Goal: Task Accomplishment & Management: Use online tool/utility

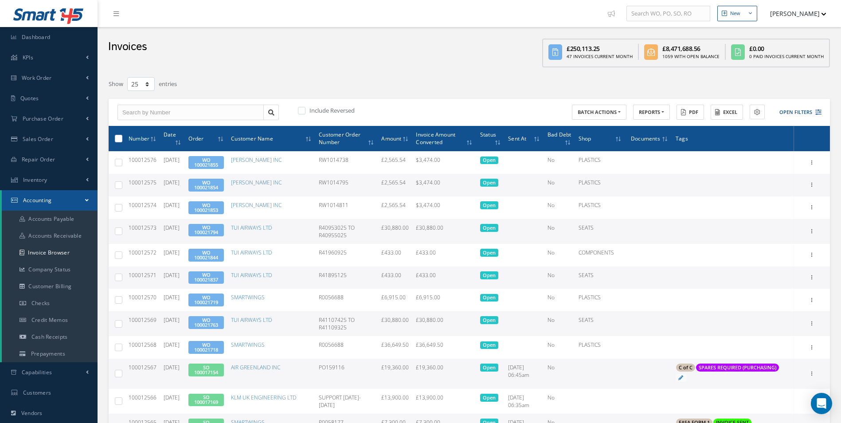
select select "25"
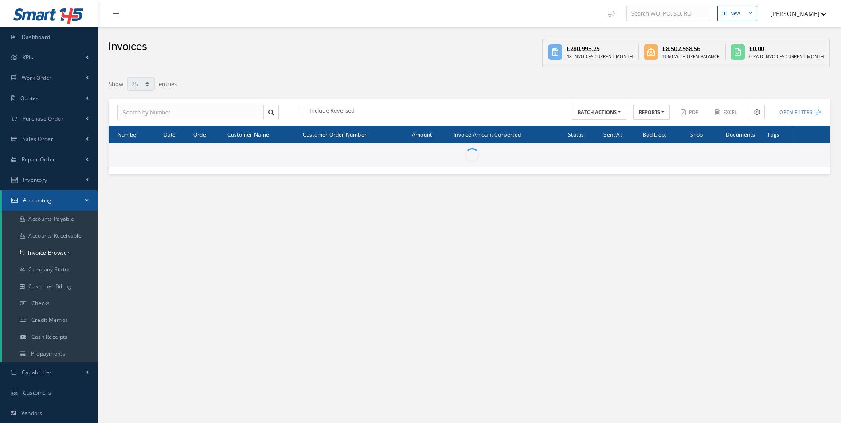
select select "25"
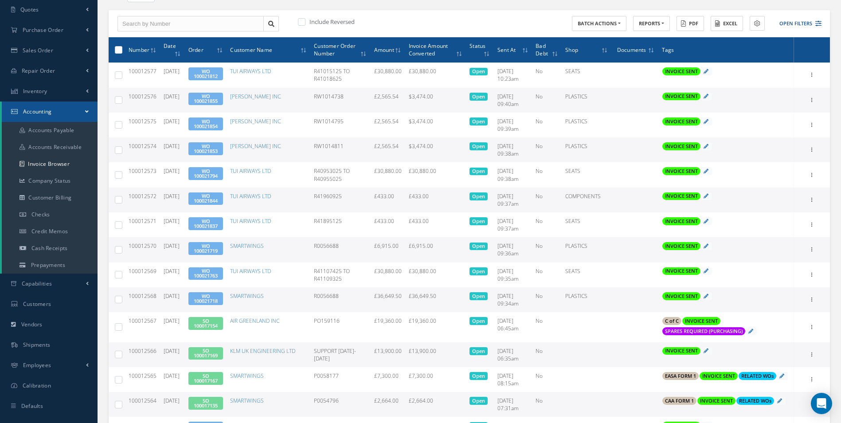
scroll to position [89, 0]
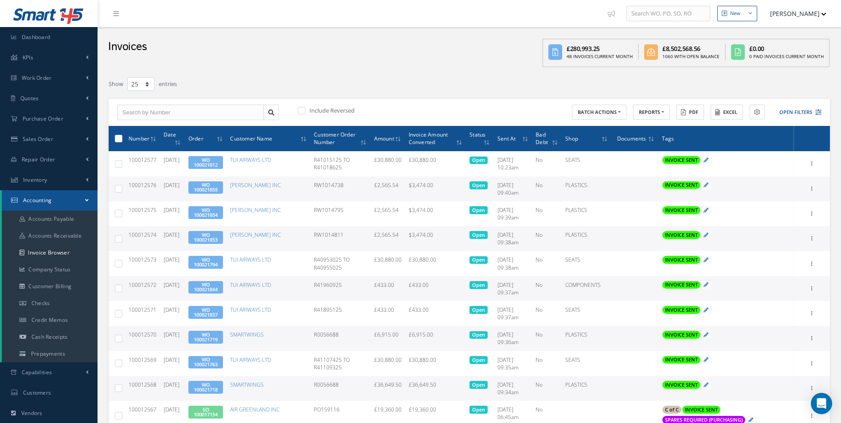
select select "25"
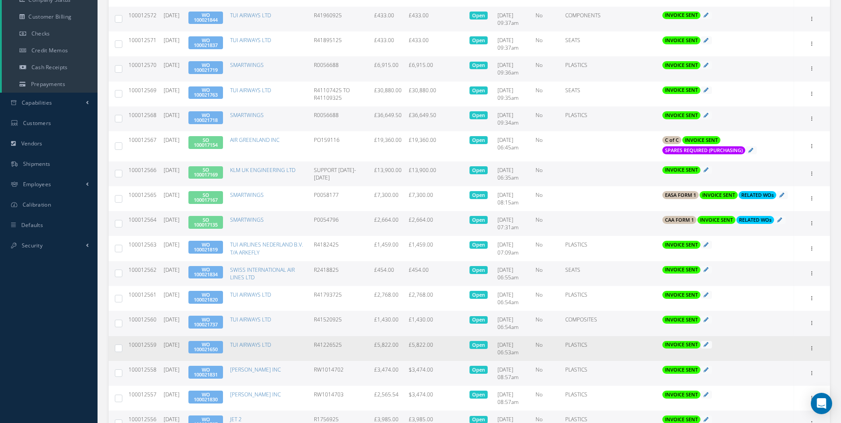
scroll to position [266, 0]
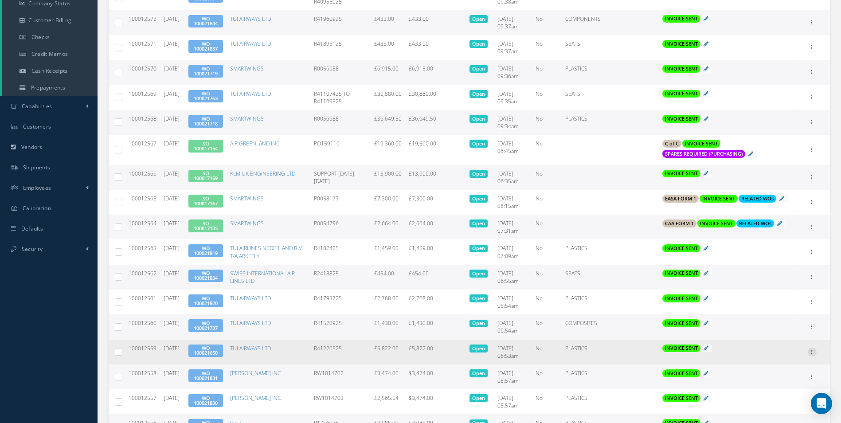
click at [815, 355] on icon at bounding box center [812, 351] width 9 height 7
click at [767, 363] on link "Print" at bounding box center [772, 358] width 70 height 12
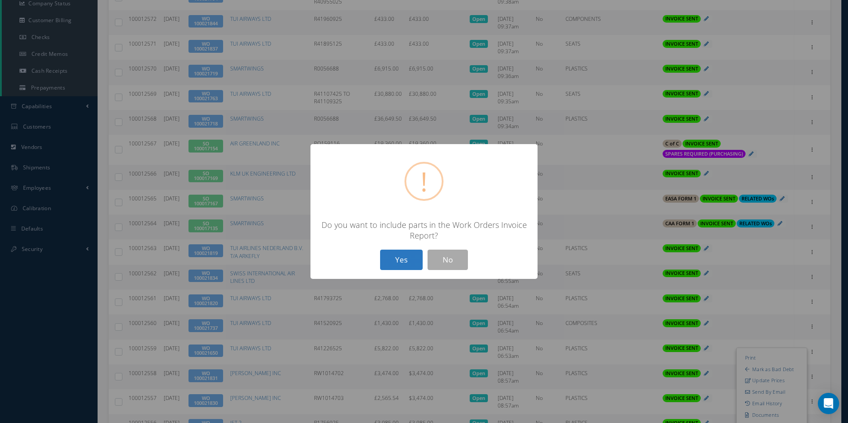
click at [400, 256] on button "Yes" at bounding box center [401, 260] width 43 height 21
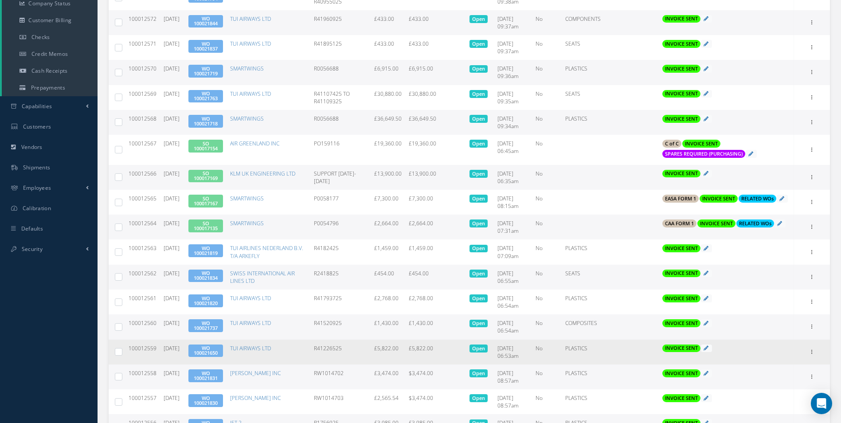
click at [218, 356] on link "WO 100021650" at bounding box center [206, 351] width 24 height 12
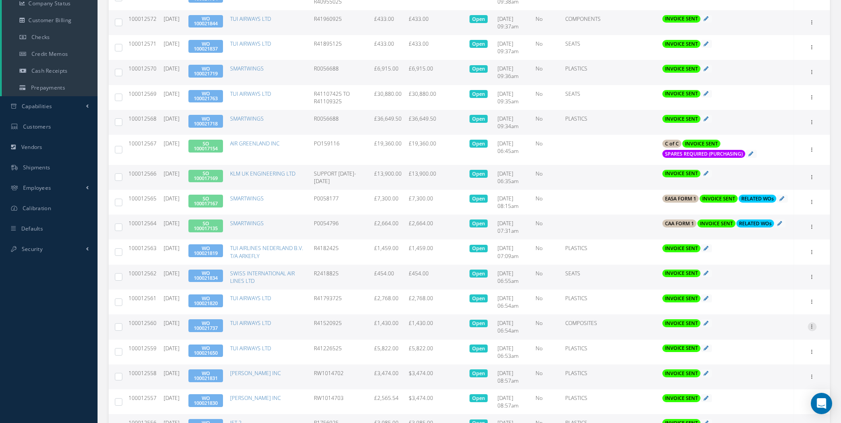
click at [815, 329] on icon at bounding box center [812, 325] width 9 height 7
click at [778, 338] on link "Print" at bounding box center [772, 333] width 70 height 12
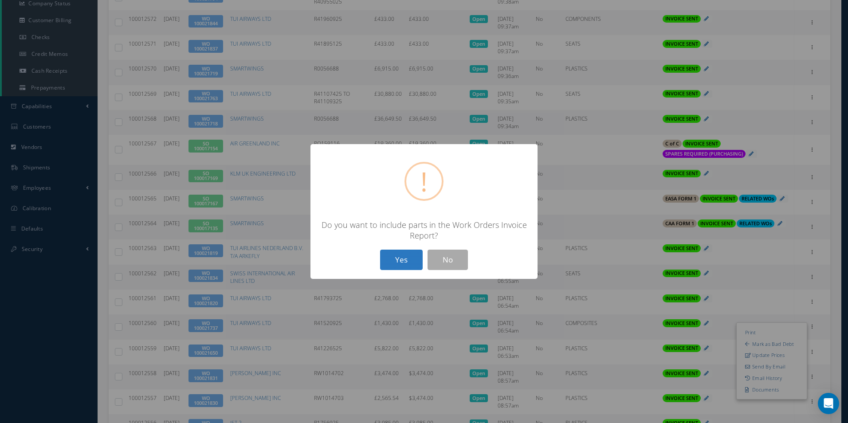
click at [393, 259] on button "Yes" at bounding box center [401, 260] width 43 height 21
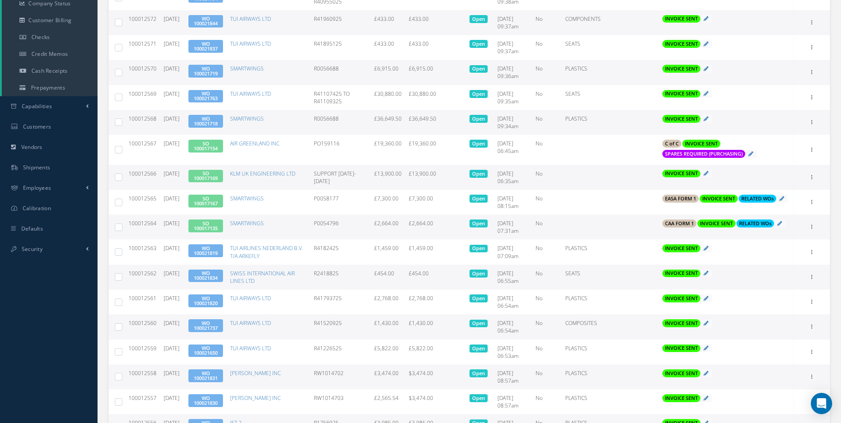
click at [218, 331] on link "WO 100021737" at bounding box center [206, 326] width 24 height 12
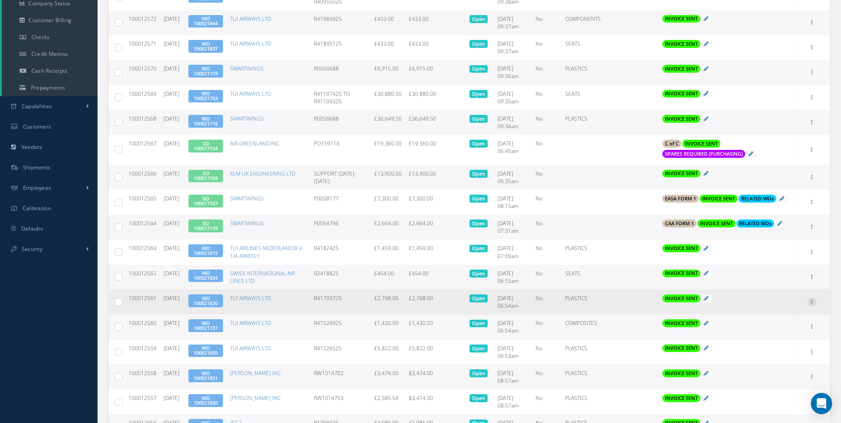
click at [813, 305] on icon at bounding box center [812, 301] width 9 height 7
click at [773, 314] on link "Print" at bounding box center [772, 308] width 70 height 12
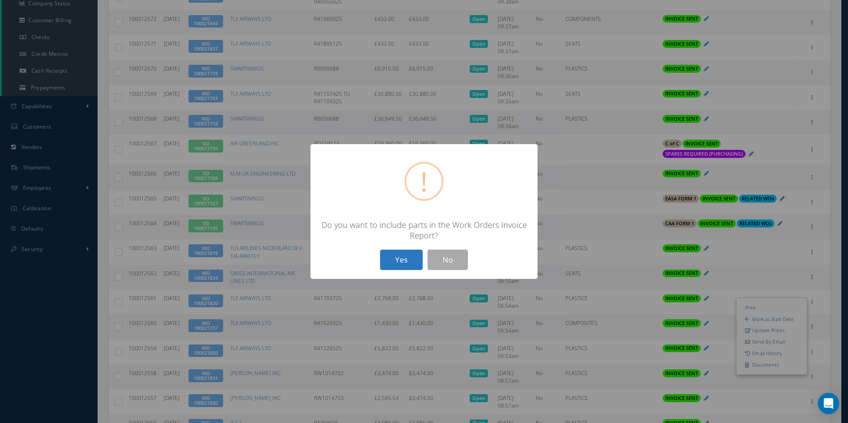
click at [410, 261] on button "Yes" at bounding box center [401, 260] width 43 height 21
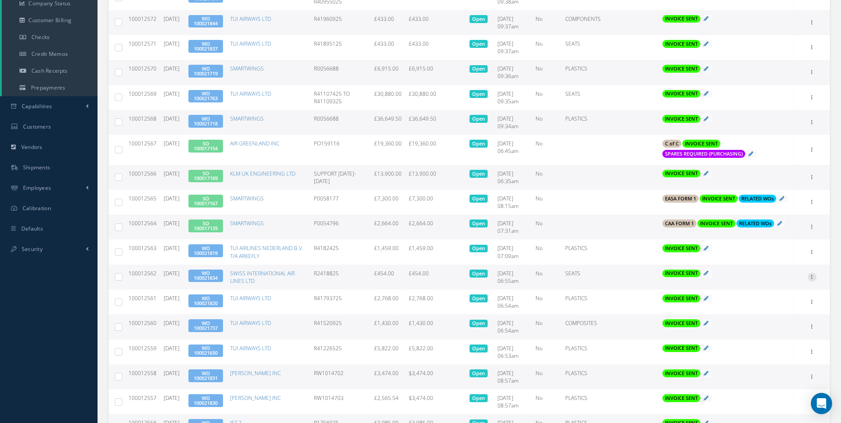
click at [812, 280] on icon at bounding box center [812, 276] width 9 height 7
click at [778, 287] on link "Print" at bounding box center [772, 283] width 70 height 12
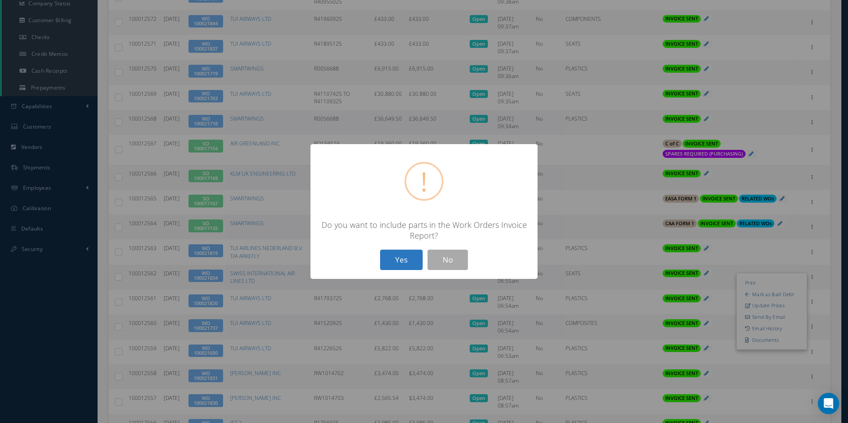
click at [404, 257] on button "Yes" at bounding box center [401, 260] width 43 height 21
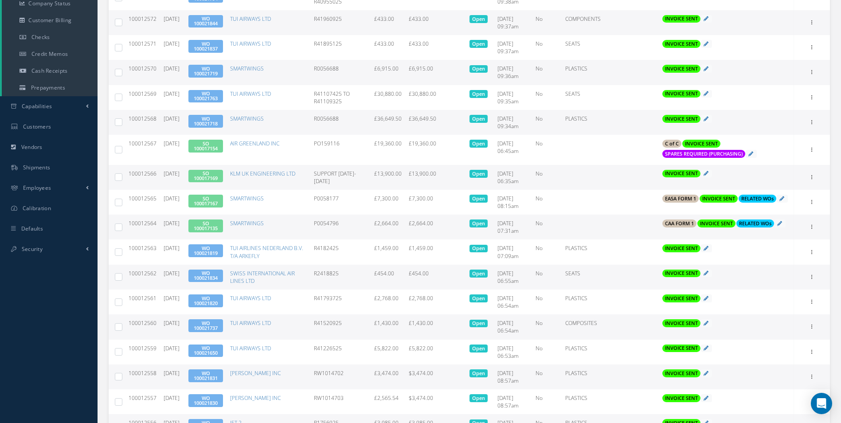
click at [212, 281] on link "WO 100021834" at bounding box center [206, 276] width 24 height 12
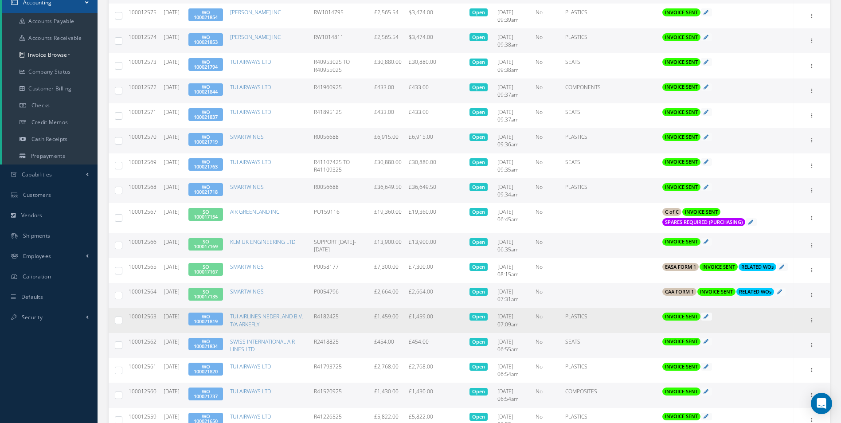
scroll to position [177, 0]
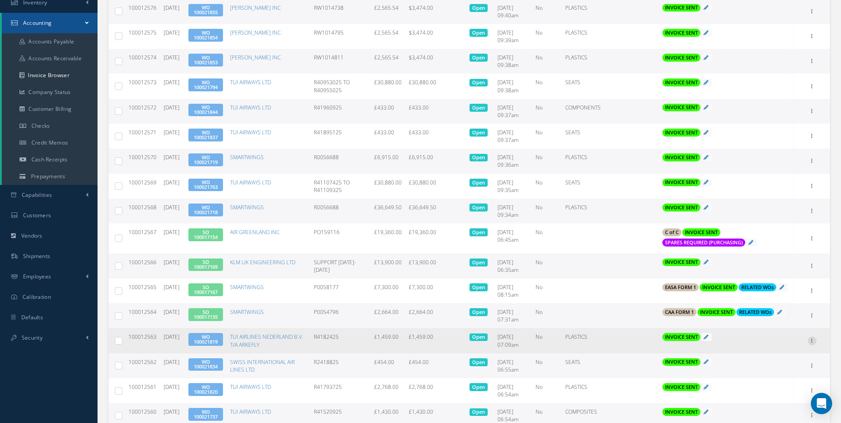
click at [816, 344] on icon at bounding box center [812, 340] width 9 height 7
click at [785, 347] on link "Print" at bounding box center [772, 347] width 70 height 12
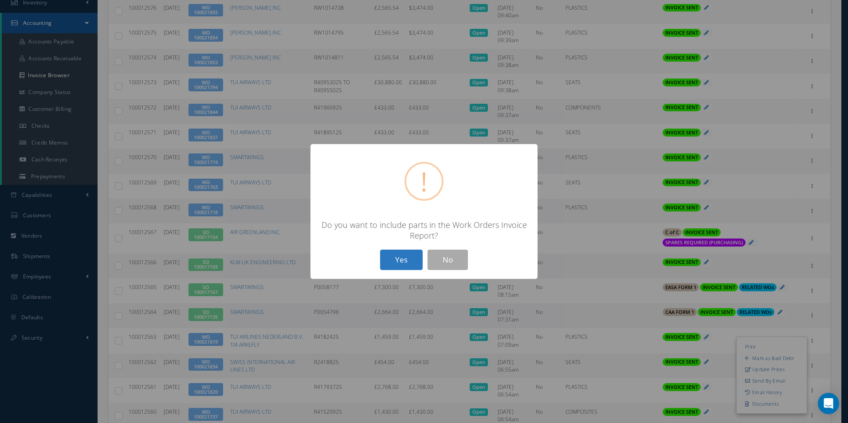
click at [417, 260] on button "Yes" at bounding box center [401, 260] width 43 height 21
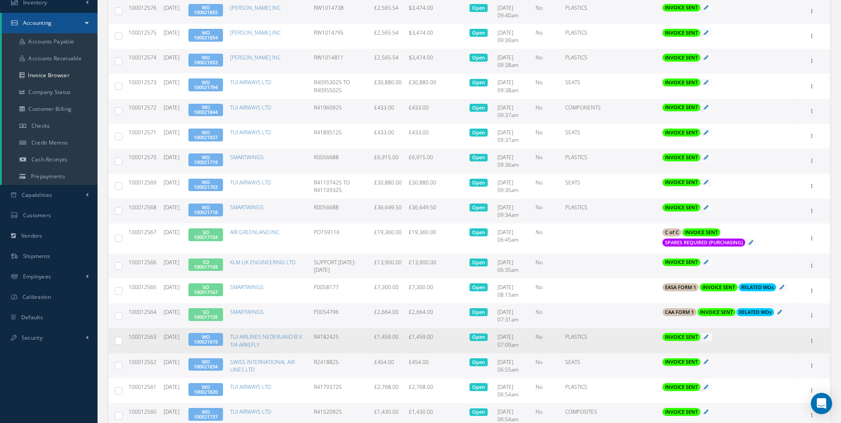
click at [210, 345] on link "WO 100021819" at bounding box center [206, 339] width 24 height 12
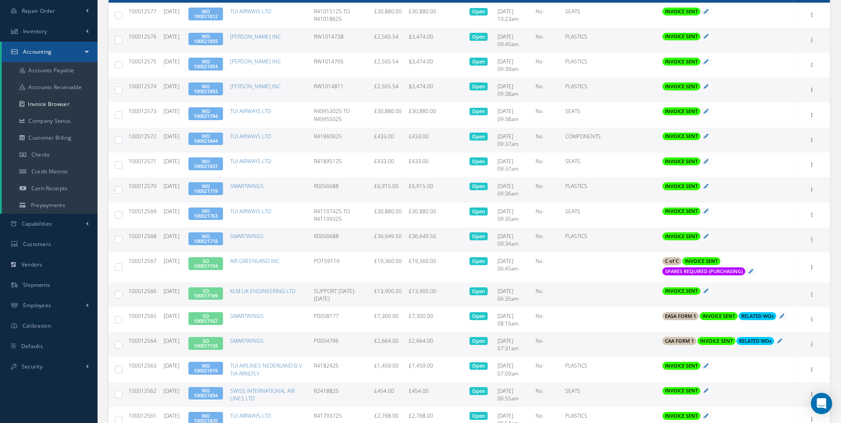
scroll to position [133, 0]
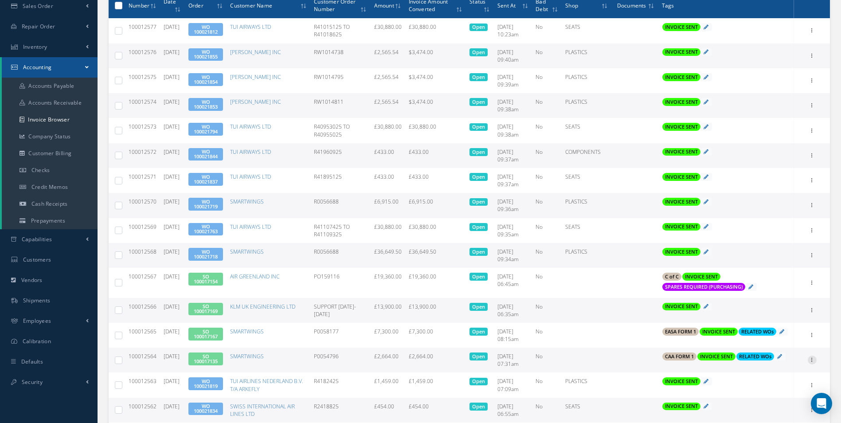
click at [812, 363] on icon at bounding box center [812, 359] width 9 height 7
click at [762, 372] on link "Print" at bounding box center [772, 366] width 70 height 12
click at [217, 365] on link "SO 100017135" at bounding box center [206, 359] width 24 height 12
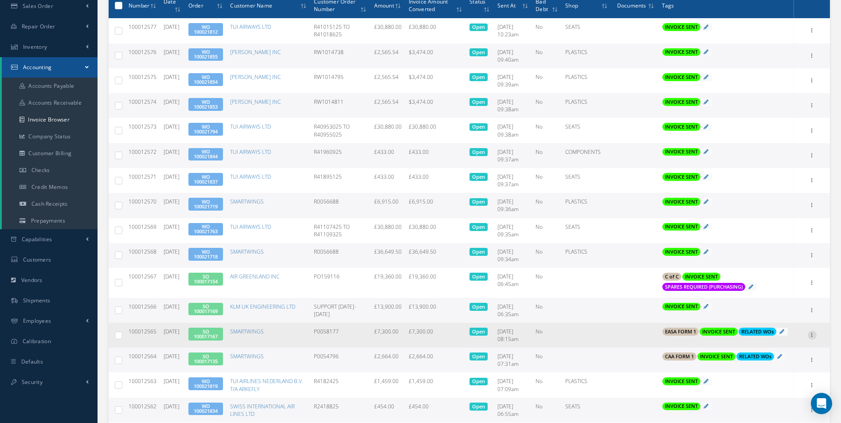
click at [812, 338] on icon at bounding box center [812, 334] width 9 height 7
click at [770, 342] on link "Print" at bounding box center [772, 341] width 70 height 12
click at [218, 334] on link "SO 100017167" at bounding box center [206, 334] width 24 height 12
click at [817, 337] on div "Print Mark as Bad Debt Update Prices Send By Email Email History Documents" at bounding box center [812, 335] width 11 height 11
click at [814, 338] on icon at bounding box center [812, 334] width 9 height 7
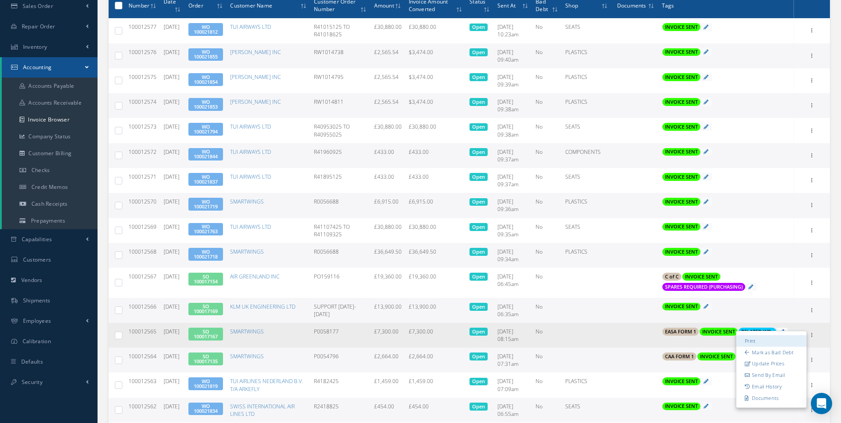
click at [772, 343] on link "Print" at bounding box center [772, 341] width 70 height 12
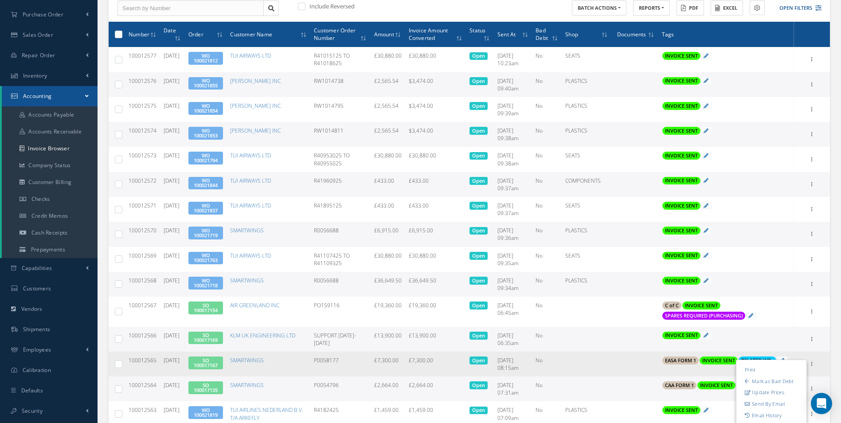
scroll to position [89, 0]
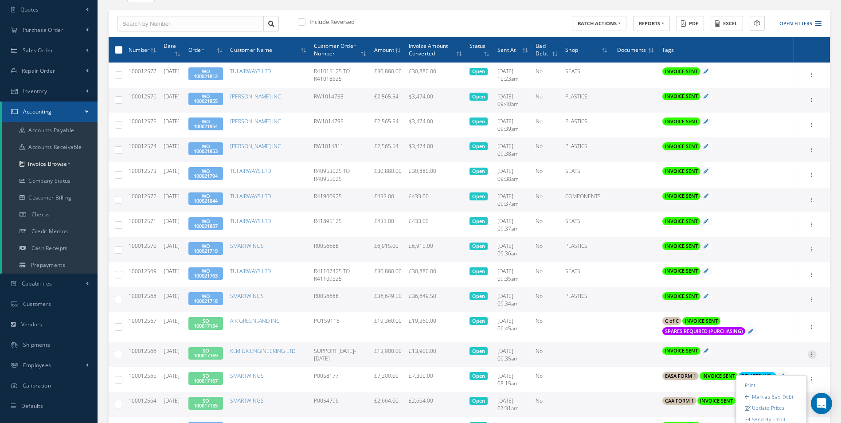
click at [815, 354] on icon at bounding box center [812, 353] width 9 height 7
click at [772, 356] on link "Print" at bounding box center [772, 361] width 70 height 12
click at [216, 355] on link "SO 100017169" at bounding box center [206, 353] width 24 height 12
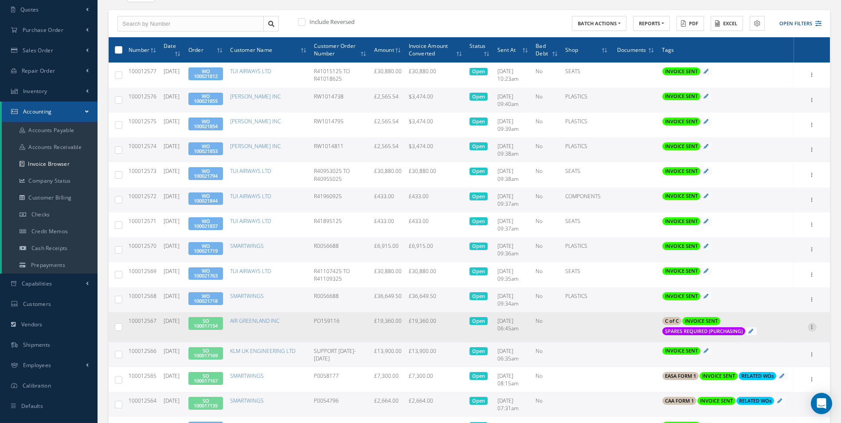
click at [814, 329] on icon at bounding box center [812, 326] width 9 height 7
click at [780, 329] on link "Print" at bounding box center [772, 333] width 70 height 12
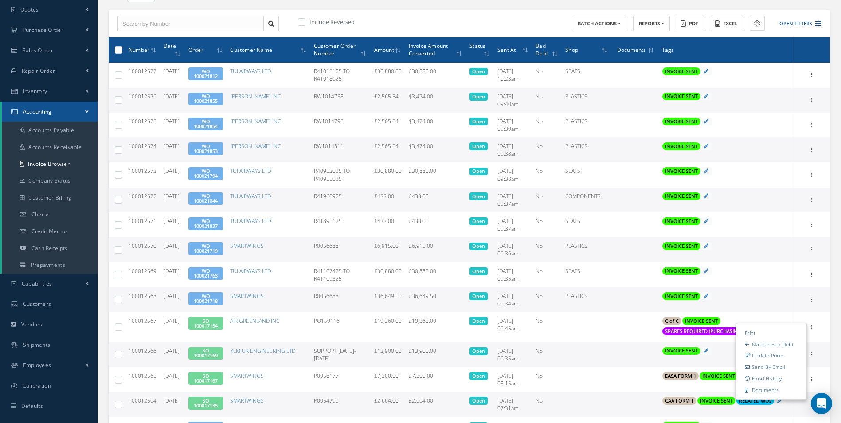
click at [216, 352] on link "SO 100017169" at bounding box center [206, 353] width 24 height 12
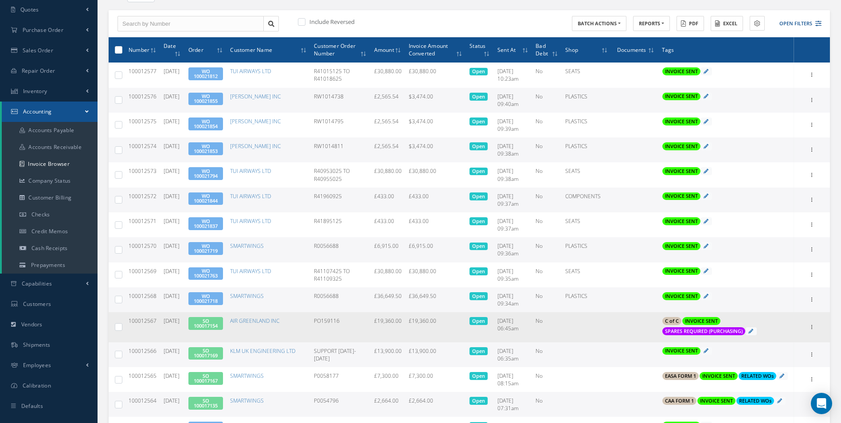
click at [218, 322] on link "SO 100017154" at bounding box center [206, 324] width 24 height 12
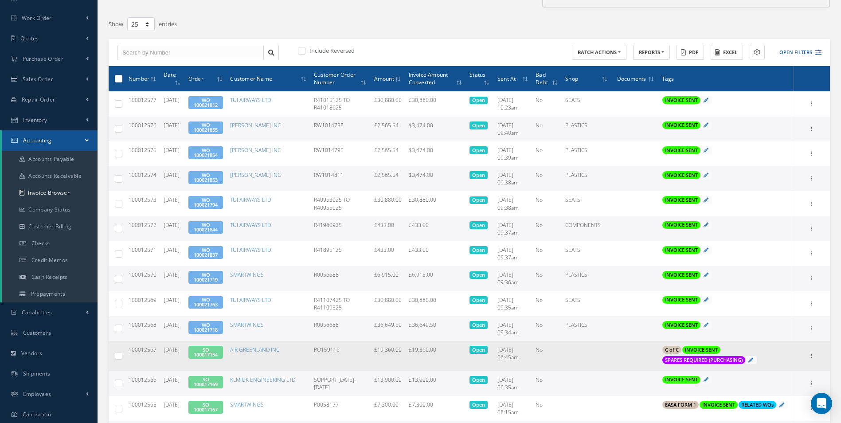
scroll to position [44, 0]
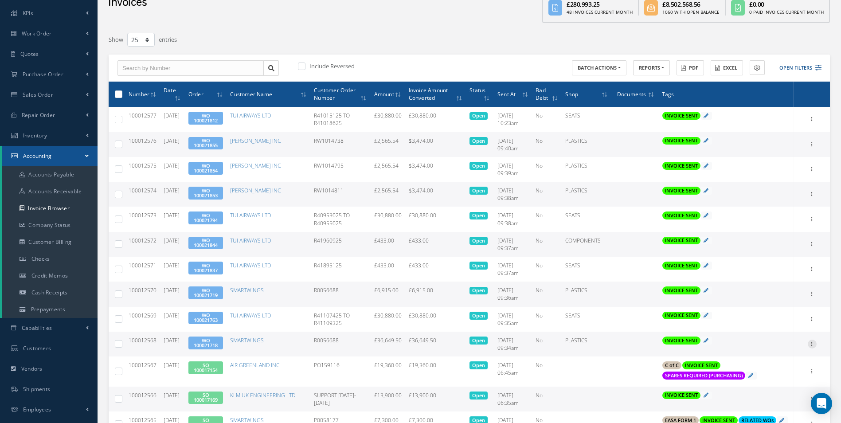
click at [812, 345] on icon at bounding box center [812, 343] width 9 height 7
click at [767, 349] on link "Print" at bounding box center [772, 350] width 70 height 12
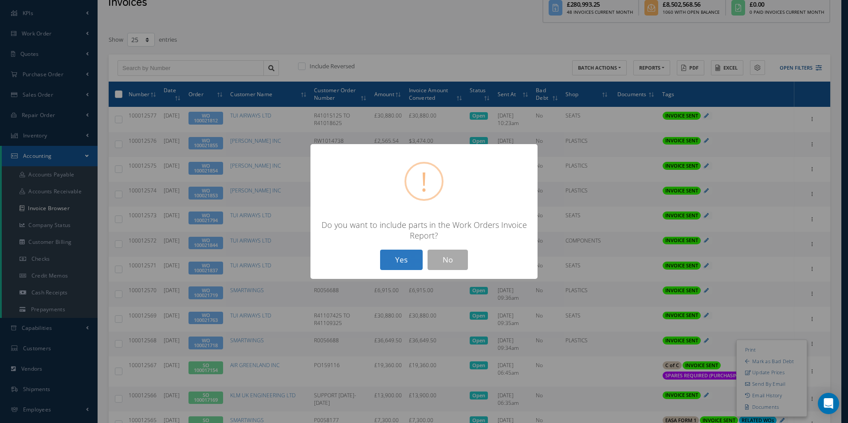
click at [405, 261] on button "Yes" at bounding box center [401, 260] width 43 height 21
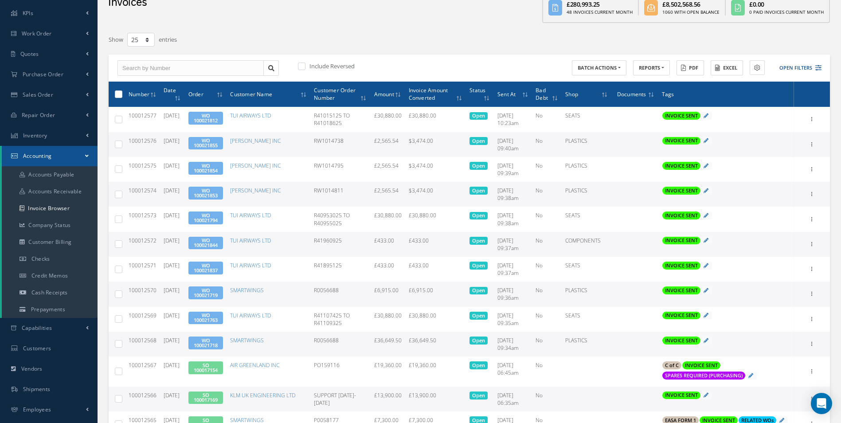
click at [218, 343] on link "WO 100021718" at bounding box center [206, 343] width 24 height 12
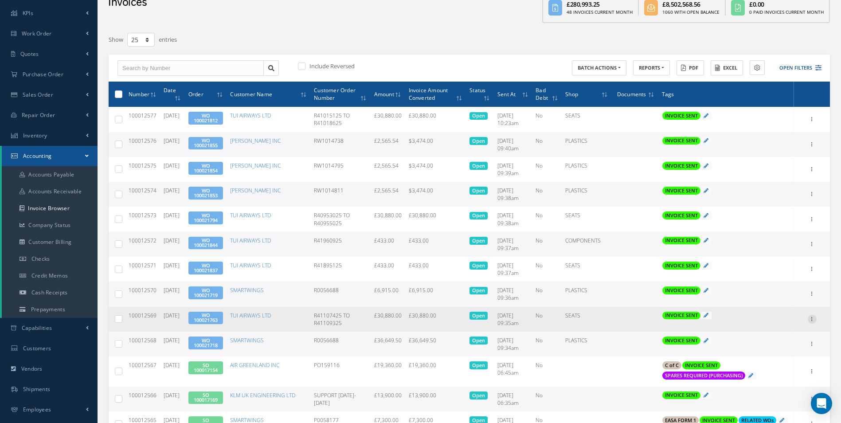
click at [809, 319] on icon at bounding box center [812, 318] width 9 height 7
click at [777, 323] on link "Print" at bounding box center [772, 325] width 70 height 12
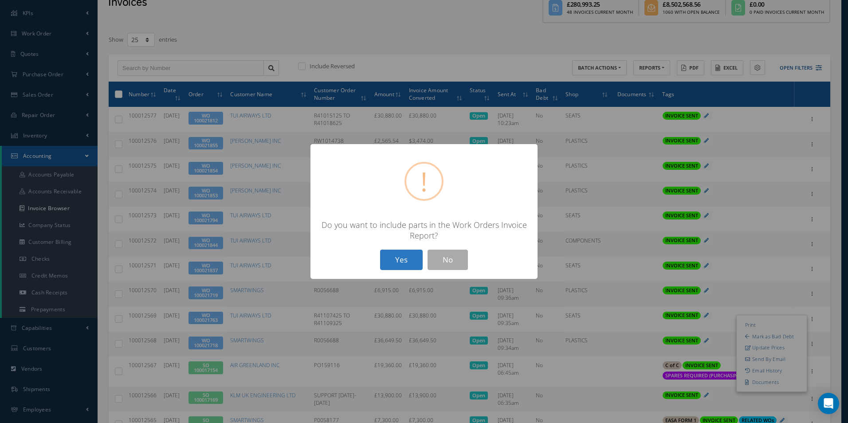
click at [407, 258] on button "Yes" at bounding box center [401, 260] width 43 height 21
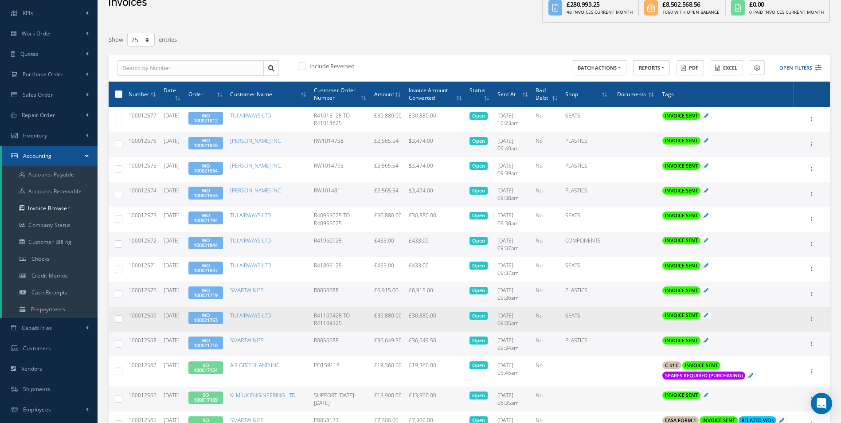
click at [215, 316] on link "WO 100021763" at bounding box center [206, 318] width 24 height 12
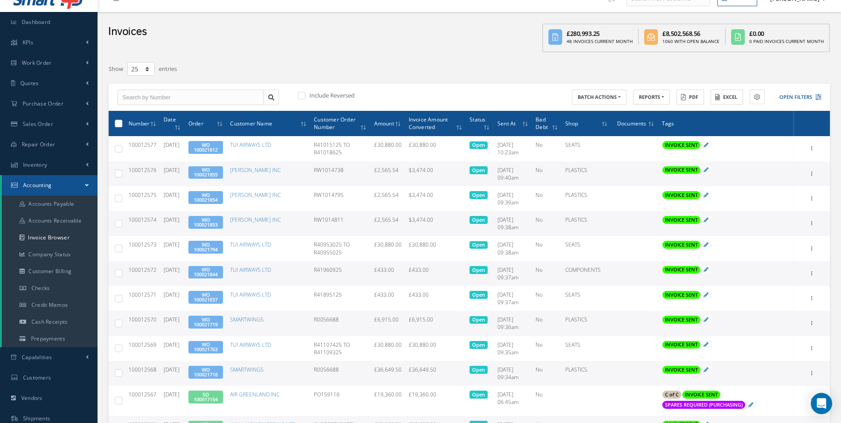
scroll to position [0, 0]
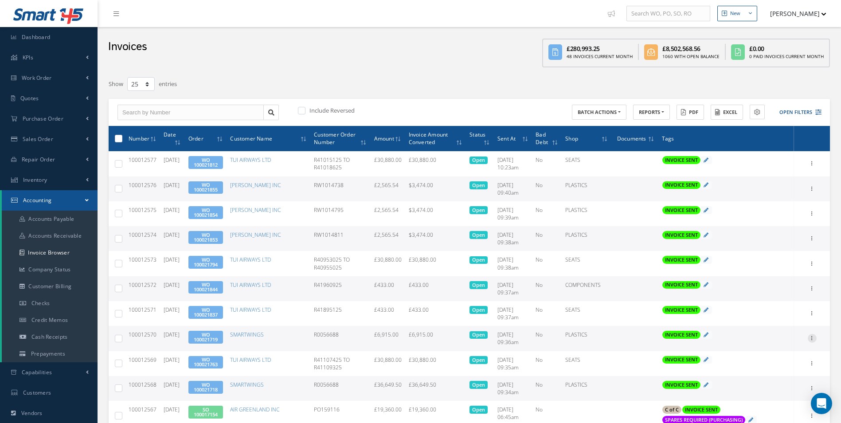
click at [813, 337] on icon at bounding box center [812, 337] width 9 height 7
click at [774, 345] on link "Print" at bounding box center [772, 344] width 70 height 12
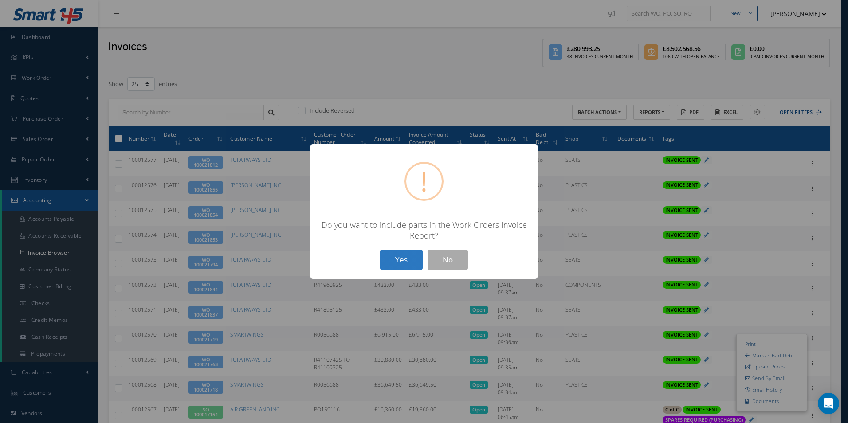
click at [420, 255] on button "Yes" at bounding box center [401, 260] width 43 height 21
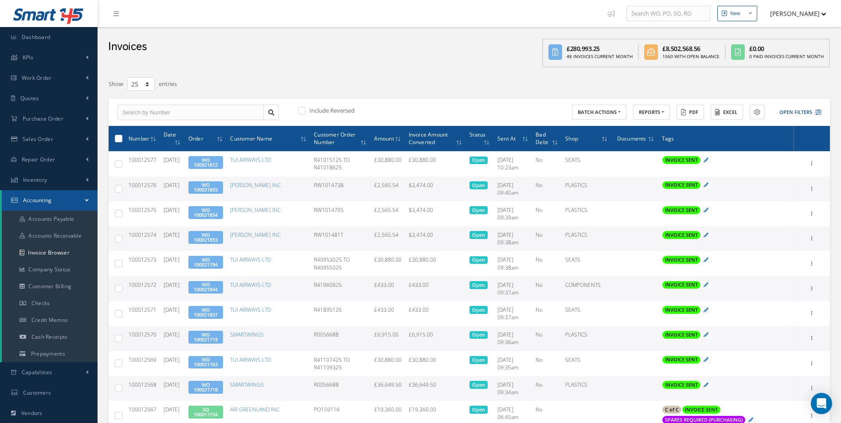
click at [212, 337] on link "WO 100021719" at bounding box center [206, 337] width 24 height 12
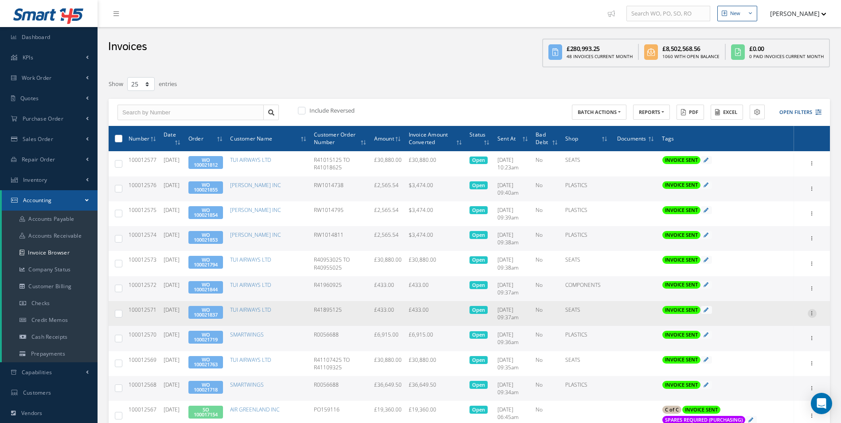
click at [812, 311] on icon at bounding box center [812, 312] width 9 height 7
click at [782, 318] on link "Print" at bounding box center [772, 320] width 70 height 12
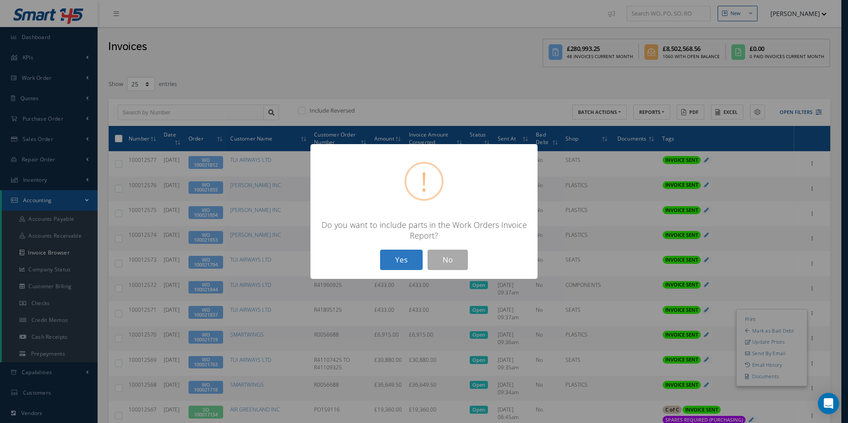
click at [409, 259] on button "Yes" at bounding box center [401, 260] width 43 height 21
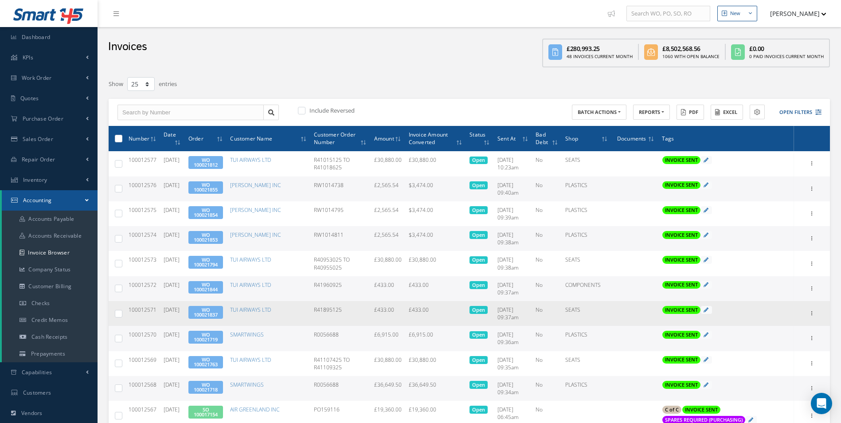
click at [218, 313] on link "WO 100021837" at bounding box center [206, 312] width 24 height 12
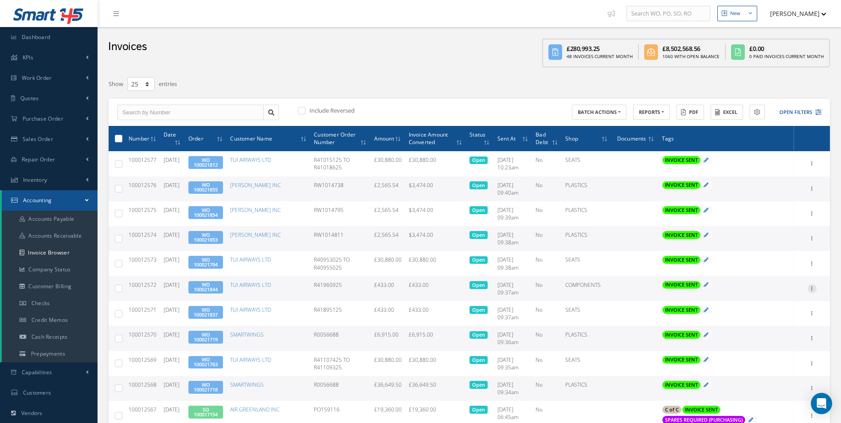
click at [812, 289] on icon at bounding box center [812, 287] width 9 height 7
click at [786, 298] on link "Print" at bounding box center [772, 295] width 70 height 12
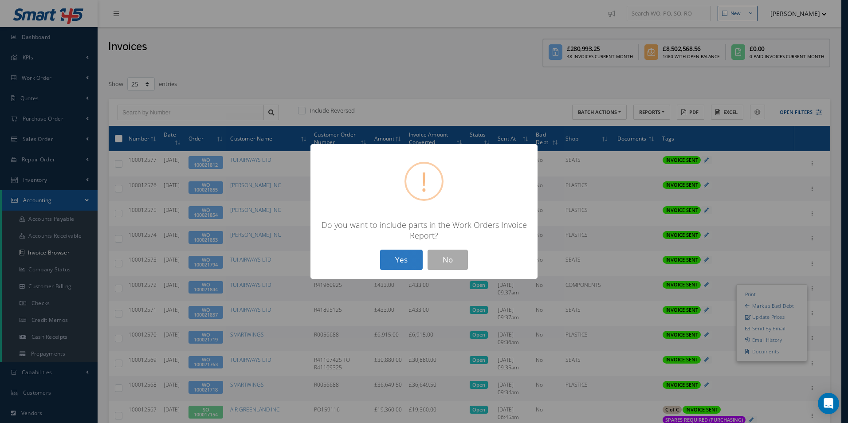
click at [404, 259] on button "Yes" at bounding box center [401, 260] width 43 height 21
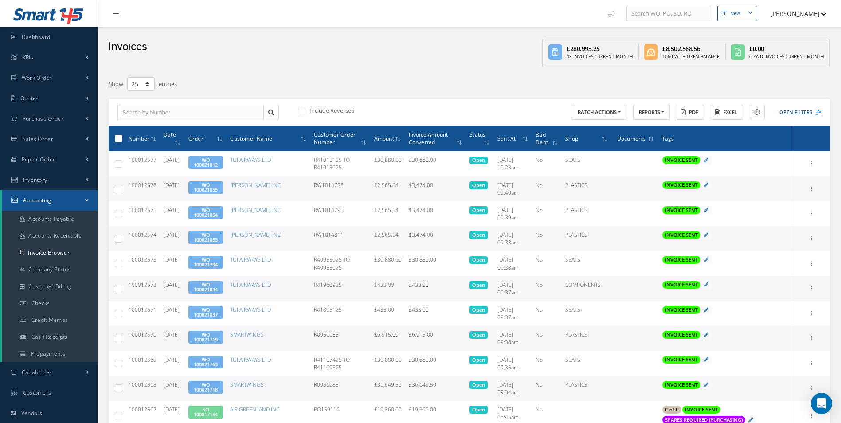
click at [215, 287] on link "WO 100021844" at bounding box center [206, 287] width 24 height 12
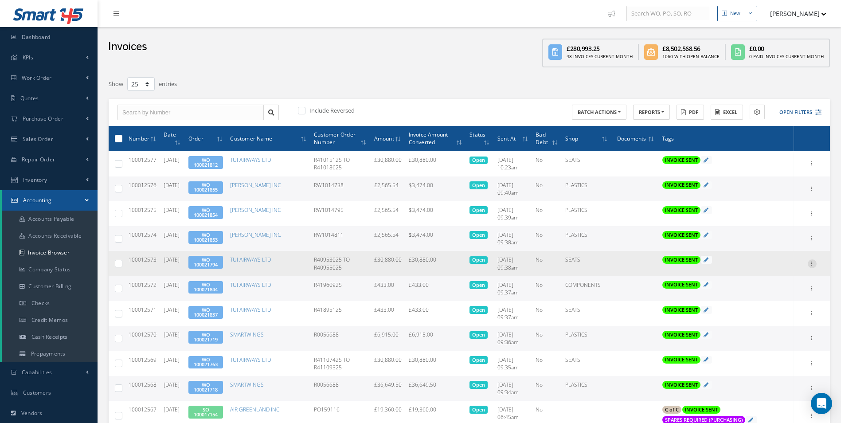
click at [809, 266] on icon at bounding box center [812, 262] width 9 height 7
click at [756, 269] on link "Print" at bounding box center [772, 270] width 70 height 12
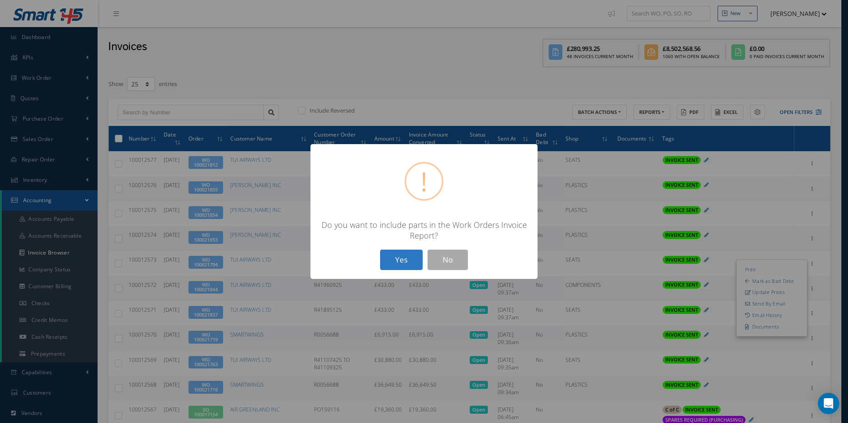
click at [387, 261] on button "Yes" at bounding box center [401, 260] width 43 height 21
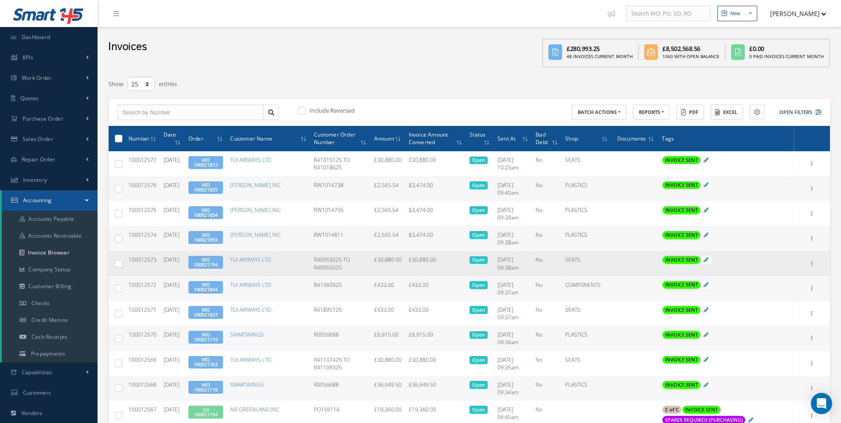
click at [213, 263] on link "WO 100021794" at bounding box center [206, 262] width 24 height 12
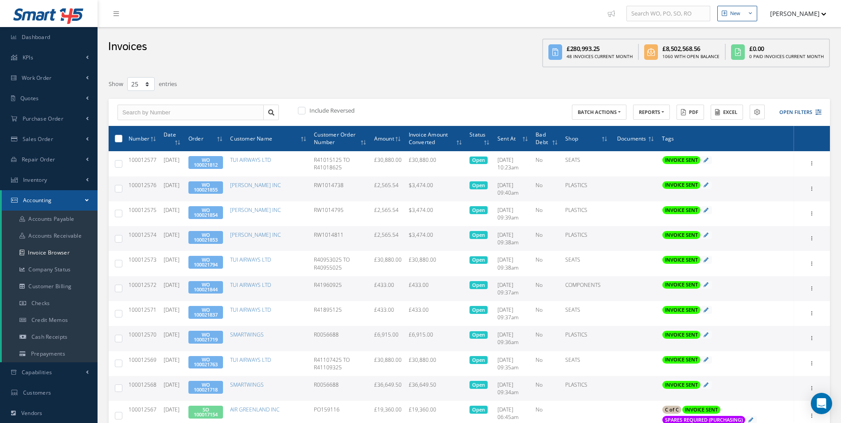
click at [145, 235] on span "100012574" at bounding box center [143, 235] width 28 height 8
click at [145, 234] on span "100012574" at bounding box center [143, 235] width 28 height 8
copy span "100012574"
click at [324, 233] on td "RW1014811" at bounding box center [340, 238] width 60 height 25
click at [324, 232] on td "RW1014811" at bounding box center [340, 238] width 60 height 25
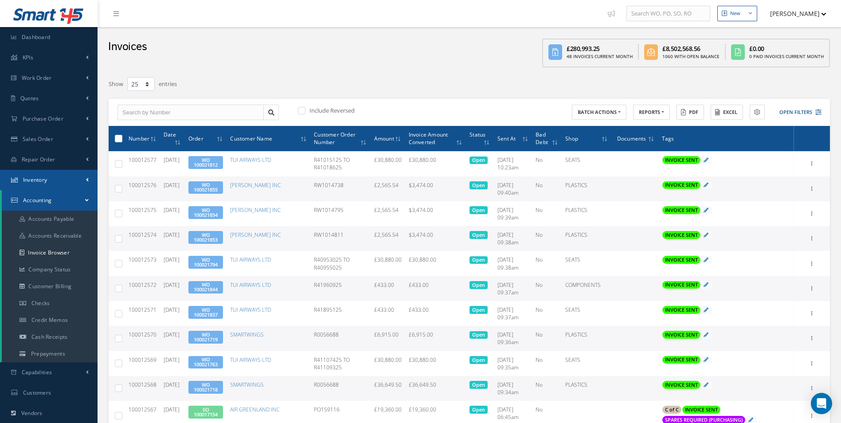
copy td "RW1014811"
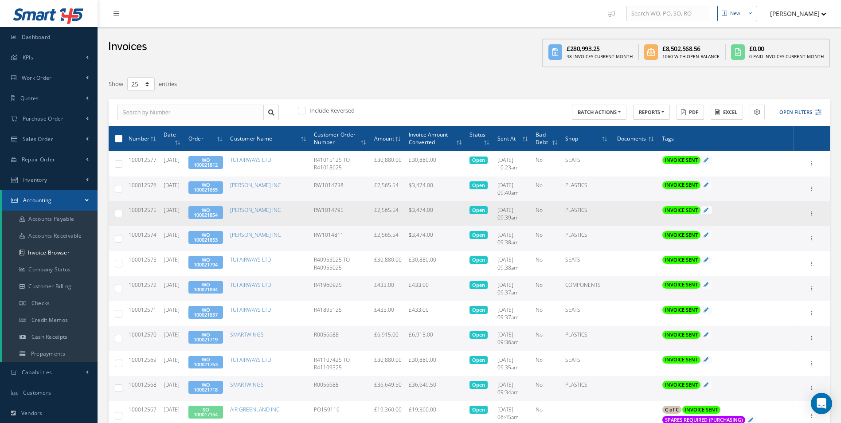
click at [334, 210] on td "RW1014795" at bounding box center [340, 213] width 60 height 25
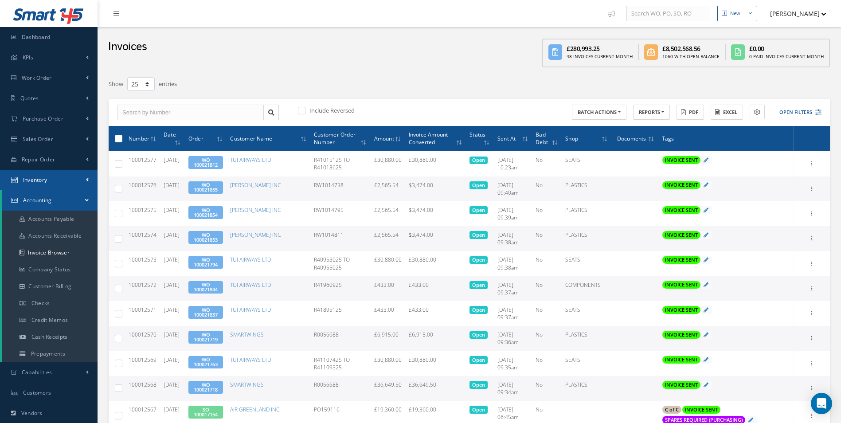
copy td "RW1014795"
click at [336, 183] on td "RW1014738" at bounding box center [340, 188] width 60 height 25
copy td "RW1014738"
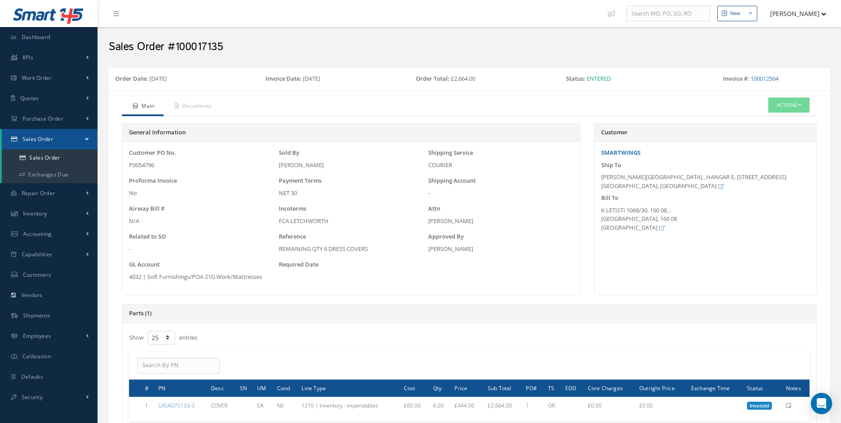
select select "25"
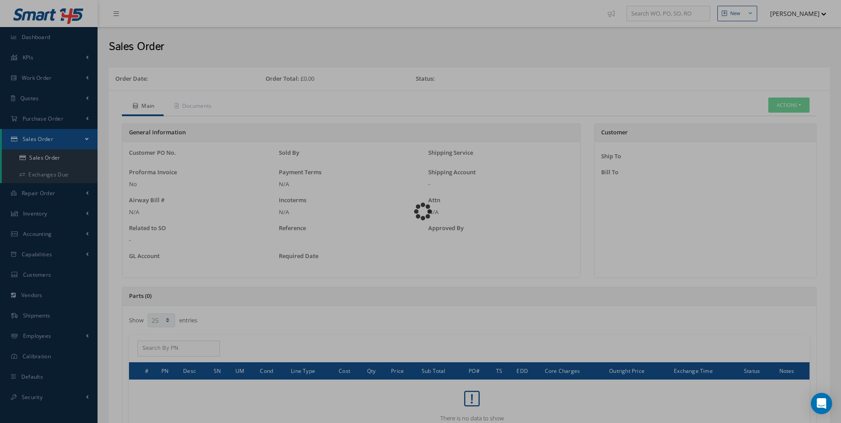
select select "25"
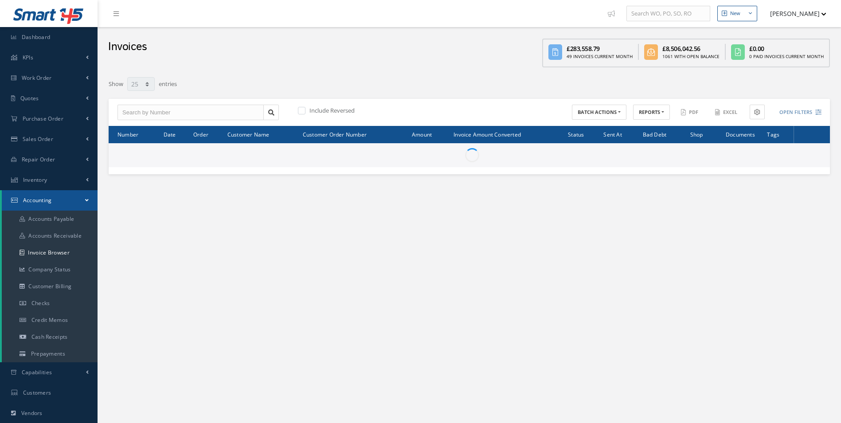
select select "25"
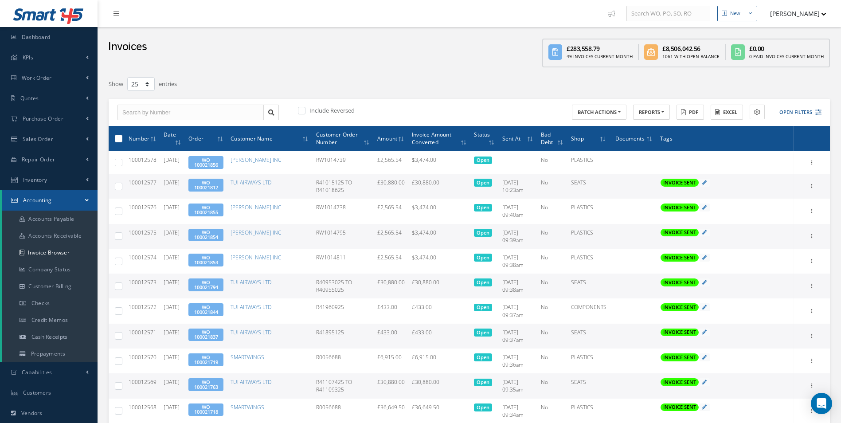
click at [141, 181] on span "100012577" at bounding box center [143, 183] width 28 height 8
copy span "100012577"
click at [813, 185] on icon at bounding box center [812, 185] width 9 height 7
click at [782, 193] on link "Print" at bounding box center [772, 192] width 70 height 12
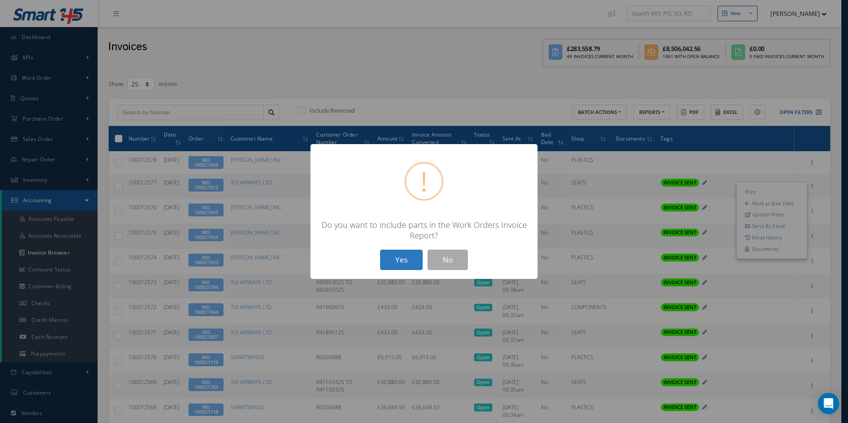
click at [411, 257] on button "Yes" at bounding box center [401, 260] width 43 height 21
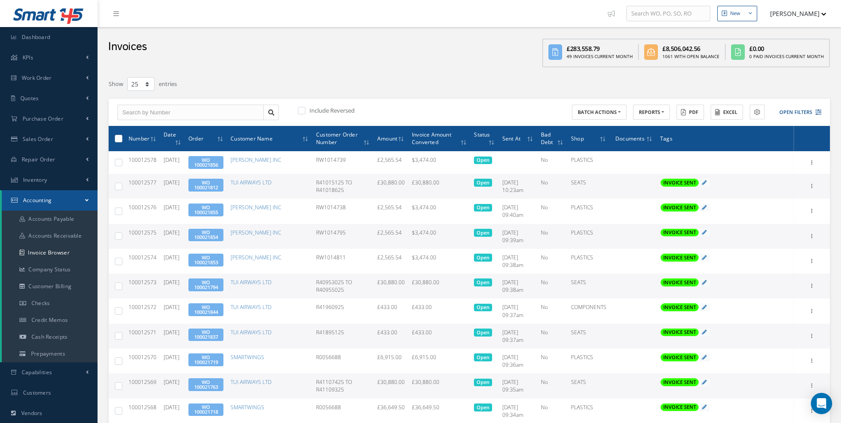
click at [211, 182] on span "WO 100021812" at bounding box center [205, 185] width 35 height 13
click at [218, 184] on link "WO 100021812" at bounding box center [206, 185] width 24 height 12
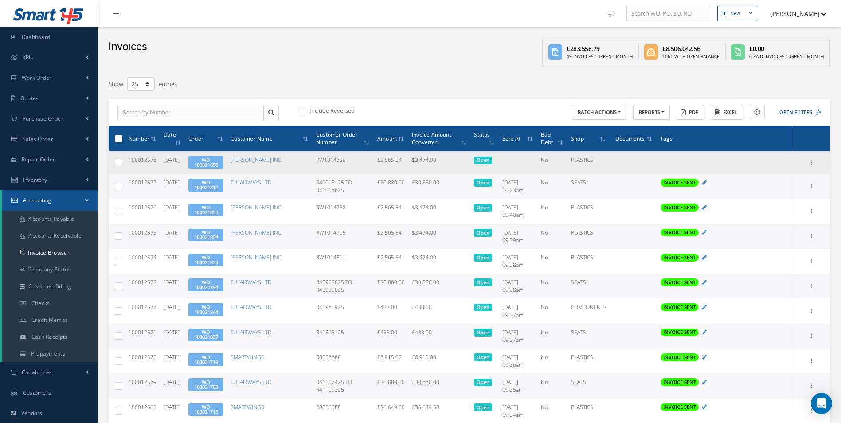
click at [144, 159] on span "100012578" at bounding box center [143, 160] width 28 height 8
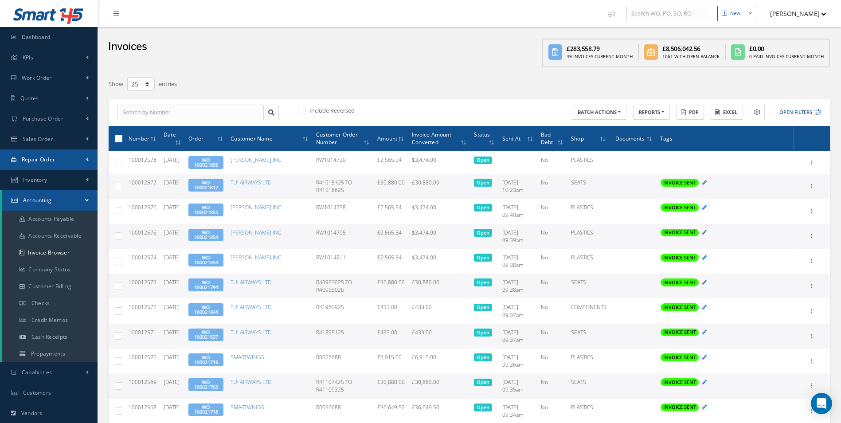
copy span "100012578"
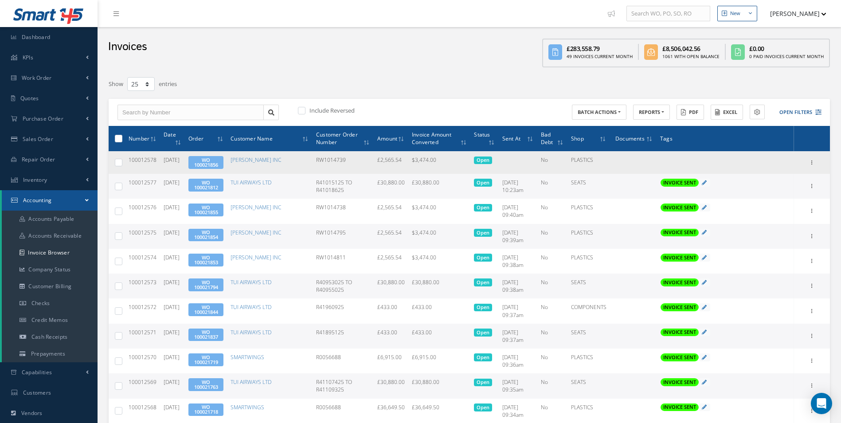
click at [334, 162] on td "RW1014739" at bounding box center [343, 162] width 61 height 23
copy td "RW1014739"
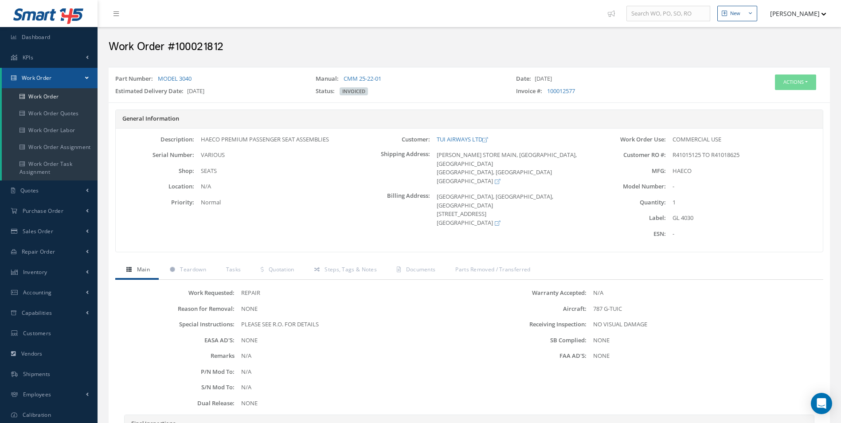
click at [748, 154] on div "R41015125 TO R41018625" at bounding box center [744, 155] width 157 height 9
drag, startPoint x: 746, startPoint y: 153, endPoint x: 671, endPoint y: 157, distance: 75.5
click at [671, 157] on div "R41015125 TO R41018625" at bounding box center [744, 155] width 157 height 9
copy span "R41015125 TO R41018625"
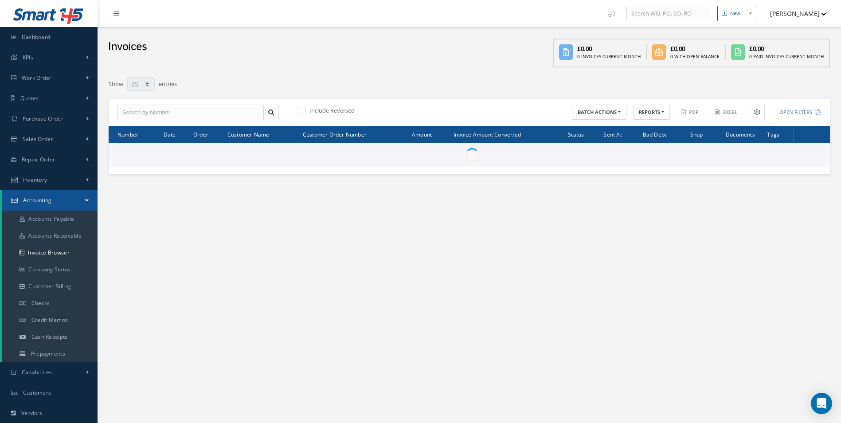
select select "25"
